Goal: Transaction & Acquisition: Obtain resource

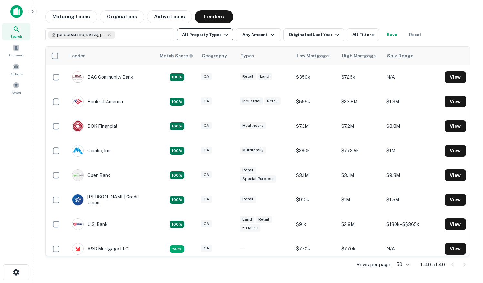
click at [208, 32] on button "All Property Types" at bounding box center [205, 34] width 56 height 13
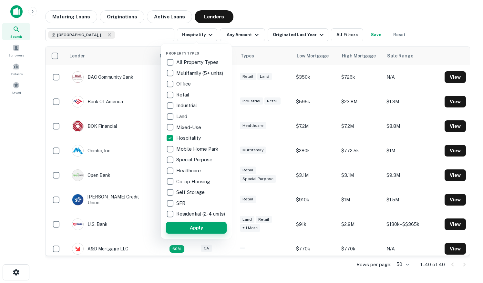
click at [195, 234] on button "Apply" at bounding box center [196, 228] width 61 height 12
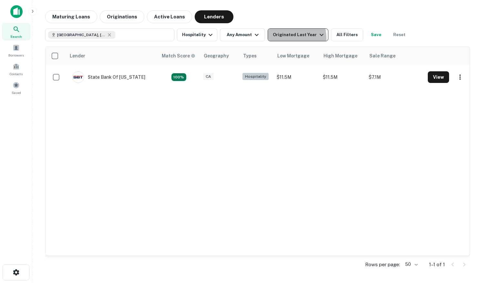
click at [283, 38] on div "Originated Last Year" at bounding box center [299, 35] width 53 height 8
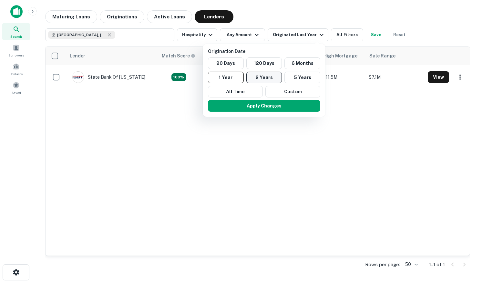
click at [261, 77] on button "2 Years" at bounding box center [264, 78] width 36 height 12
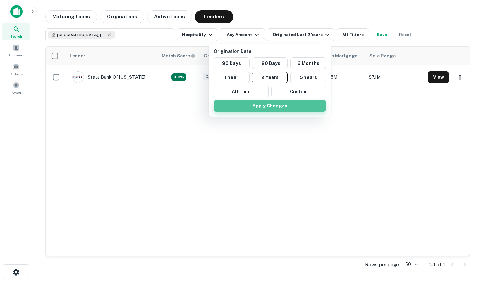
click at [263, 106] on button "Apply Changes" at bounding box center [270, 106] width 112 height 12
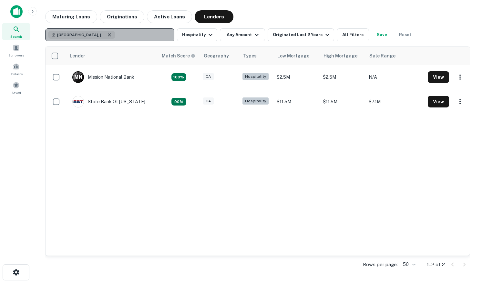
click at [107, 35] on icon "button" at bounding box center [109, 34] width 5 height 5
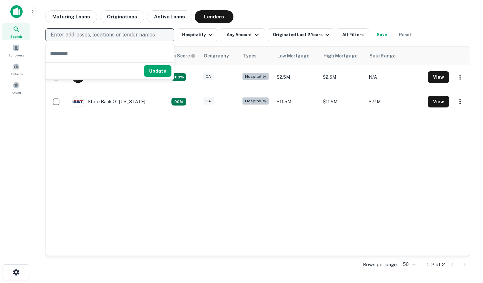
click at [79, 32] on p "Enter addresses, locations or lender names" at bounding box center [103, 35] width 104 height 8
click at [90, 34] on p "Enter addresses, locations or lender names" at bounding box center [103, 35] width 104 height 8
type input "**********"
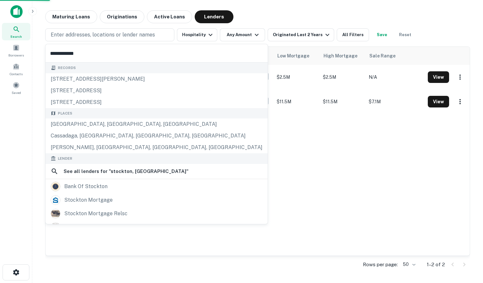
click at [256, 7] on main "Maturing Loans Originations Active Loans Lenders Enter addresses, locations or …" at bounding box center [257, 141] width 450 height 283
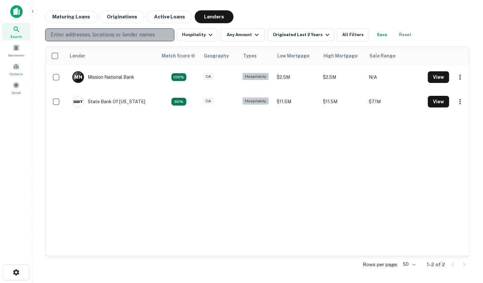
click at [89, 35] on p "Enter addresses, locations or lender names" at bounding box center [103, 35] width 104 height 8
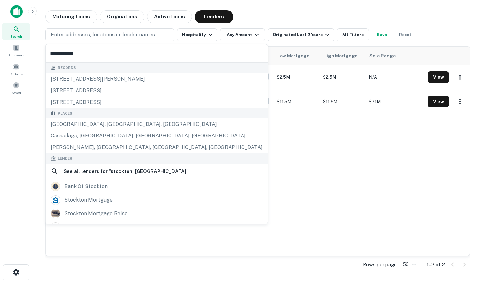
drag, startPoint x: 87, startPoint y: 54, endPoint x: 47, endPoint y: 56, distance: 40.1
click at [47, 56] on input "**********" at bounding box center [156, 53] width 222 height 18
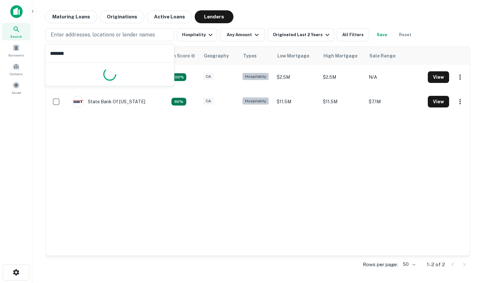
type input "********"
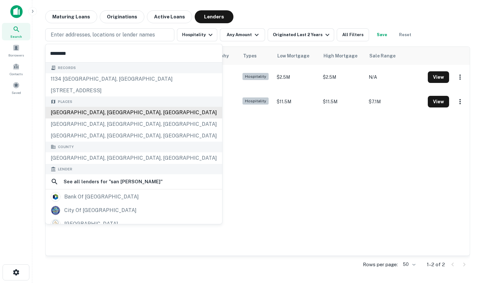
click at [70, 109] on div "[GEOGRAPHIC_DATA], [GEOGRAPHIC_DATA], [GEOGRAPHIC_DATA]" at bounding box center [133, 113] width 176 height 12
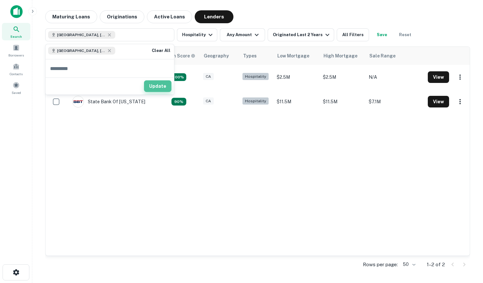
click at [157, 87] on button "Update" at bounding box center [157, 86] width 27 height 12
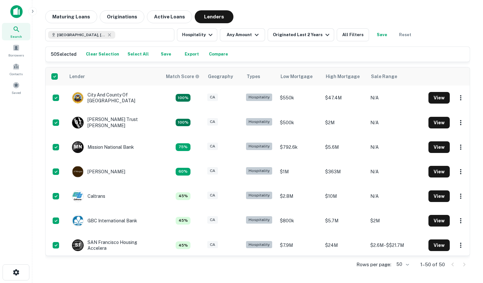
click at [184, 55] on button "Export" at bounding box center [191, 54] width 21 height 10
